Goal: Task Accomplishment & Management: Use online tool/utility

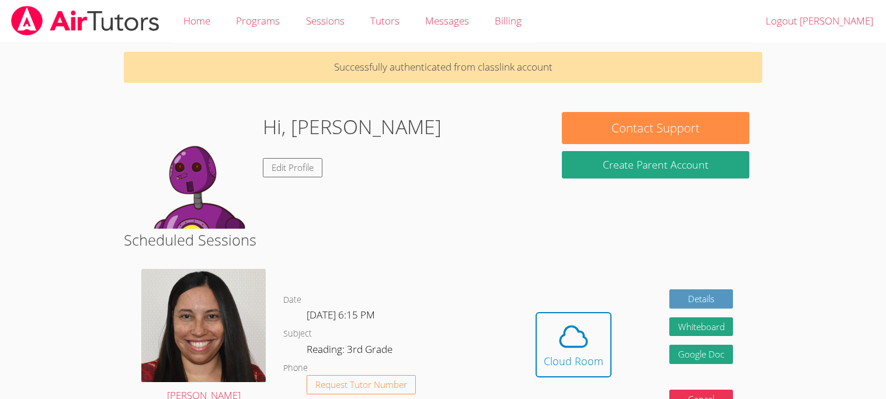
click at [334, 232] on h2 "Scheduled Sessions" at bounding box center [443, 240] width 638 height 22
click at [435, 127] on h1 "Hi, [PERSON_NAME]" at bounding box center [352, 127] width 179 height 30
click at [610, 321] on div "Hidden Cloud Room Details Whiteboard Hidden Google Doc Cancel" at bounding box center [634, 353] width 255 height 186
click at [560, 326] on icon at bounding box center [573, 336] width 27 height 20
click at [566, 353] on div "Cloud Room" at bounding box center [574, 361] width 60 height 16
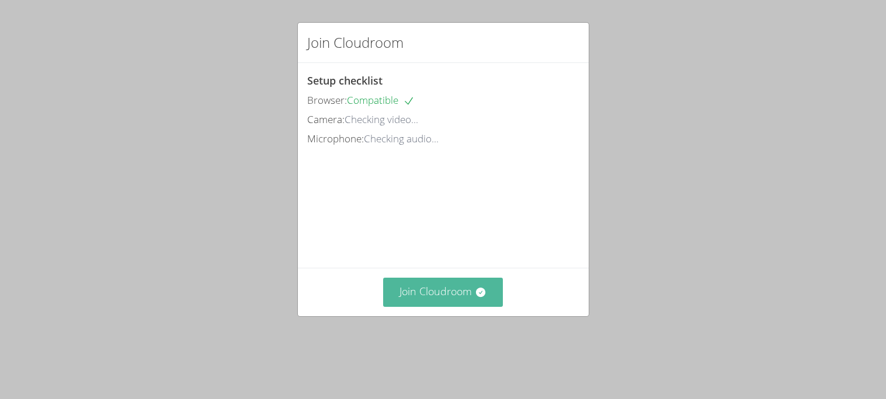
click at [417, 298] on button "Join Cloudroom" at bounding box center [443, 292] width 120 height 29
click at [422, 307] on button "Join Cloudroom" at bounding box center [443, 292] width 120 height 29
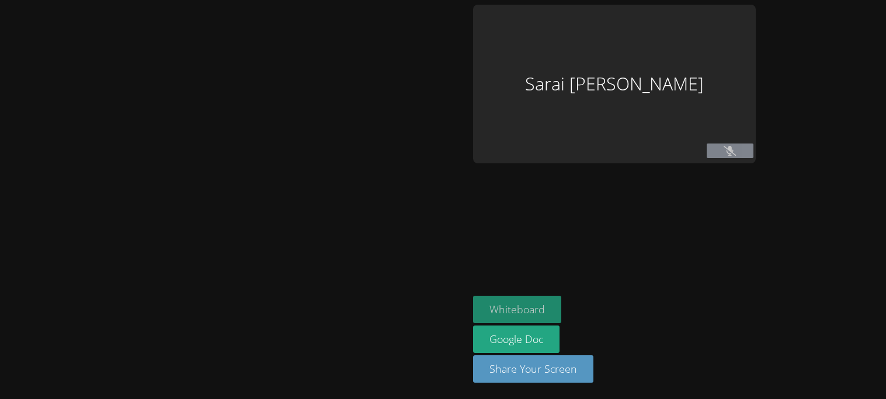
click at [473, 321] on button "Whiteboard" at bounding box center [517, 309] width 88 height 27
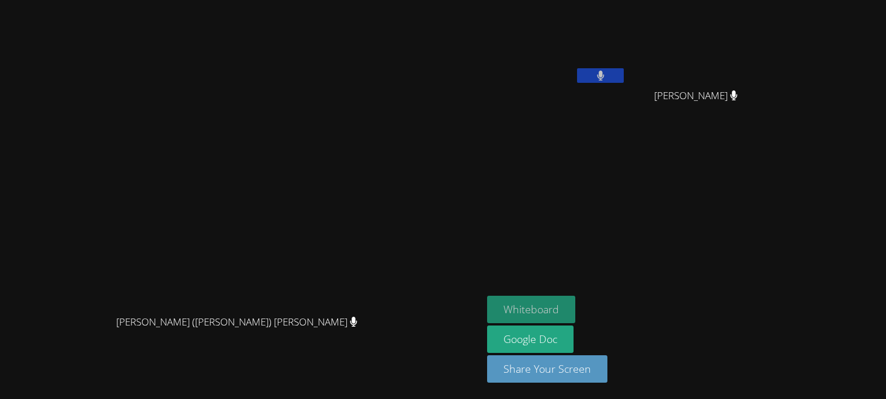
click at [575, 311] on button "Whiteboard" at bounding box center [531, 309] width 88 height 27
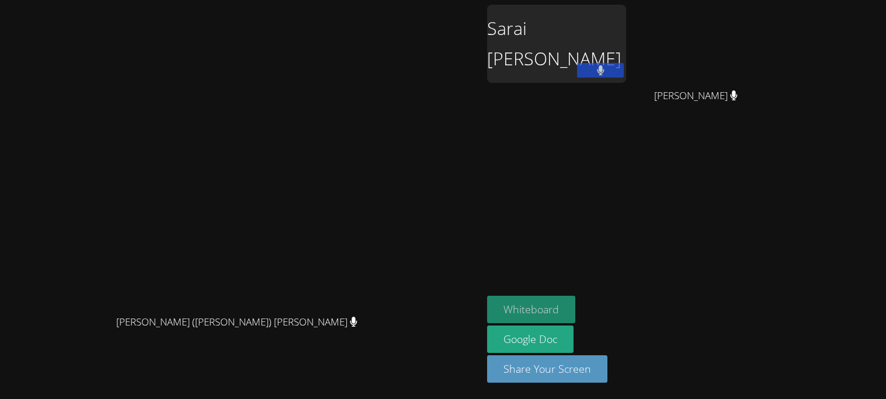
click at [575, 305] on button "Whiteboard" at bounding box center [531, 309] width 88 height 27
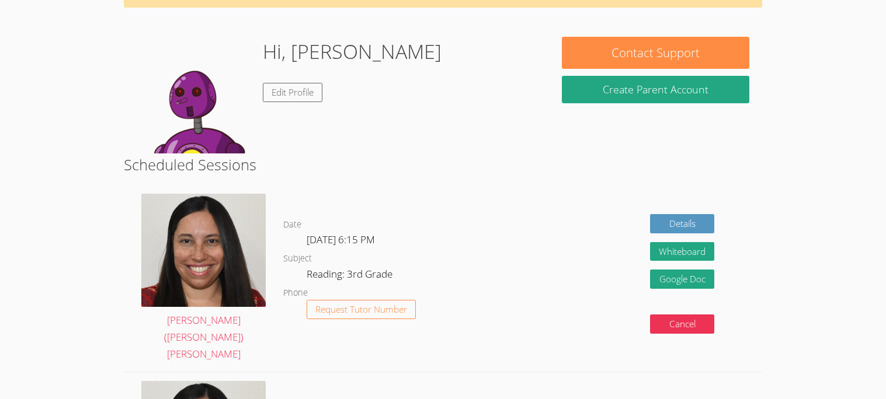
scroll to position [69, 0]
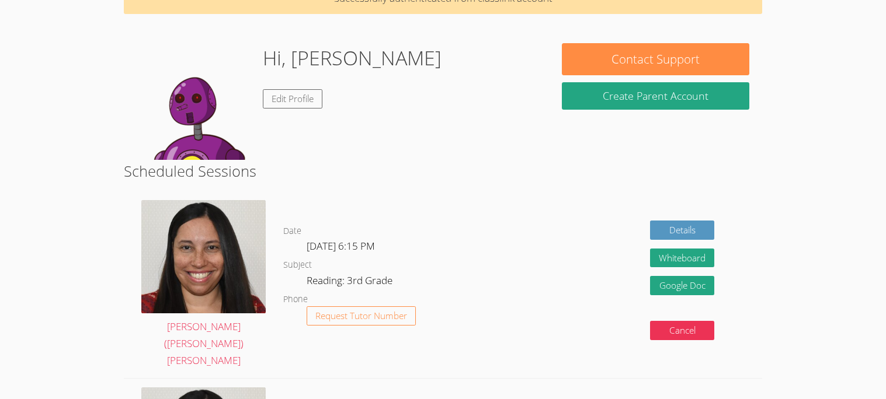
click at [555, 284] on div "Details Whiteboard Hidden Google Doc Cancel" at bounding box center [634, 285] width 255 height 186
